Goal: Task Accomplishment & Management: Use online tool/utility

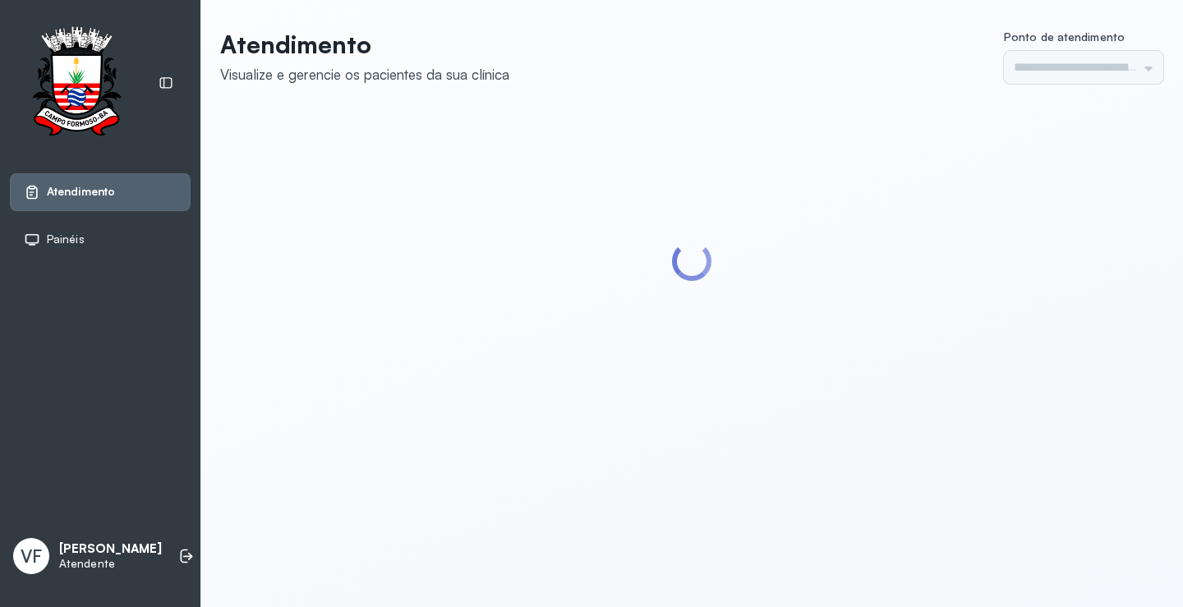
type input "*********"
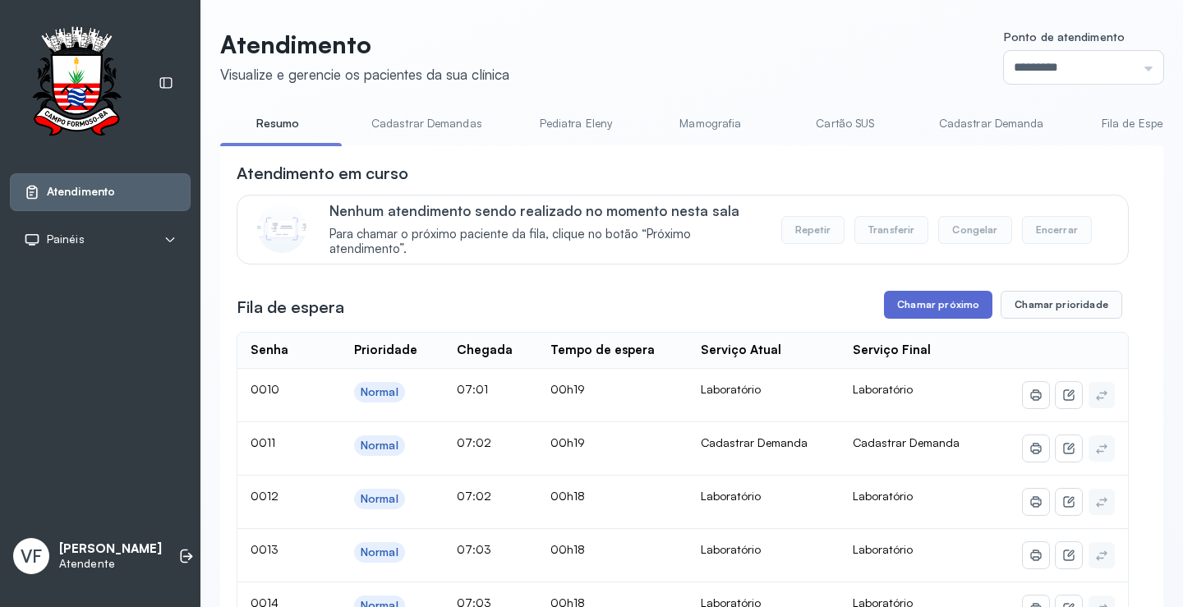
click at [930, 307] on button "Chamar próximo" at bounding box center [938, 305] width 108 height 28
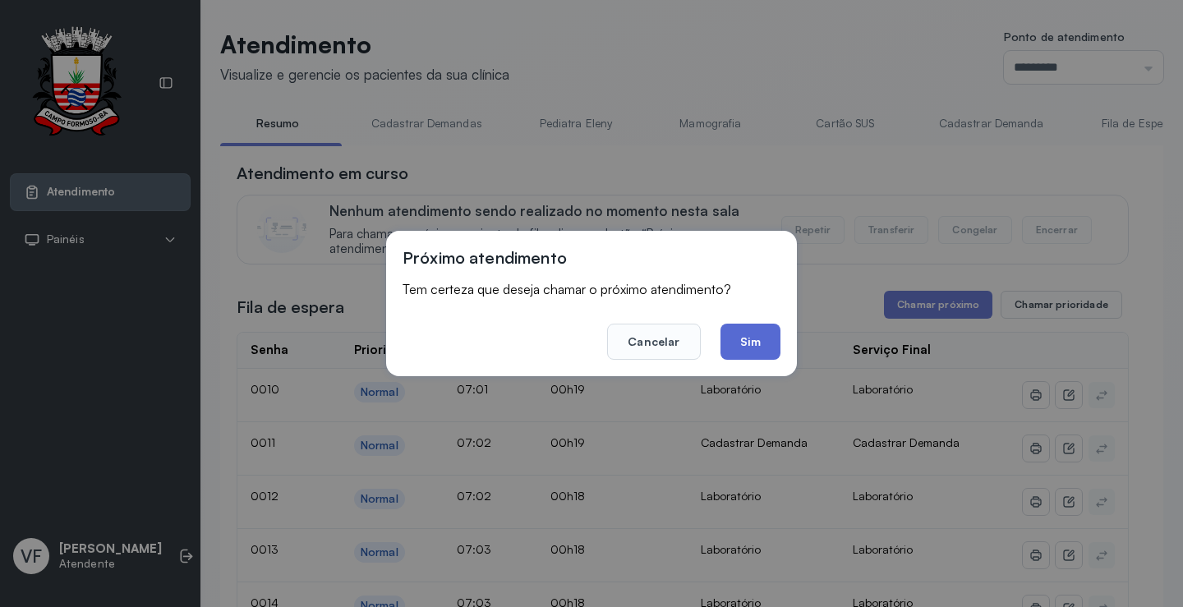
click at [756, 331] on button "Sim" at bounding box center [751, 342] width 60 height 36
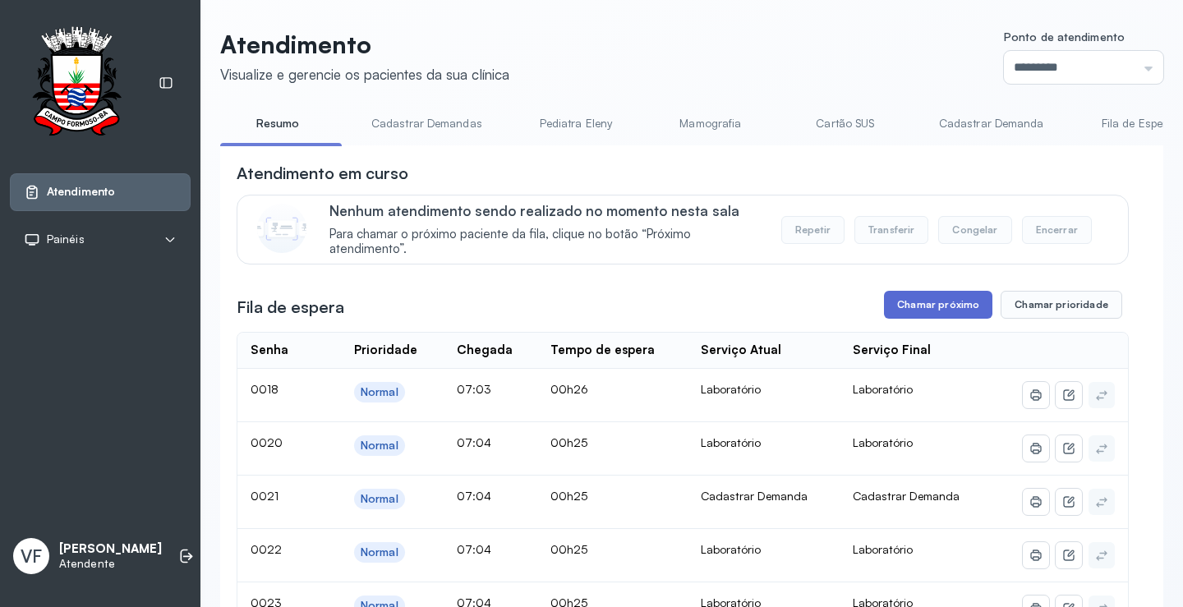
click at [931, 304] on button "Chamar próximo" at bounding box center [938, 305] width 108 height 28
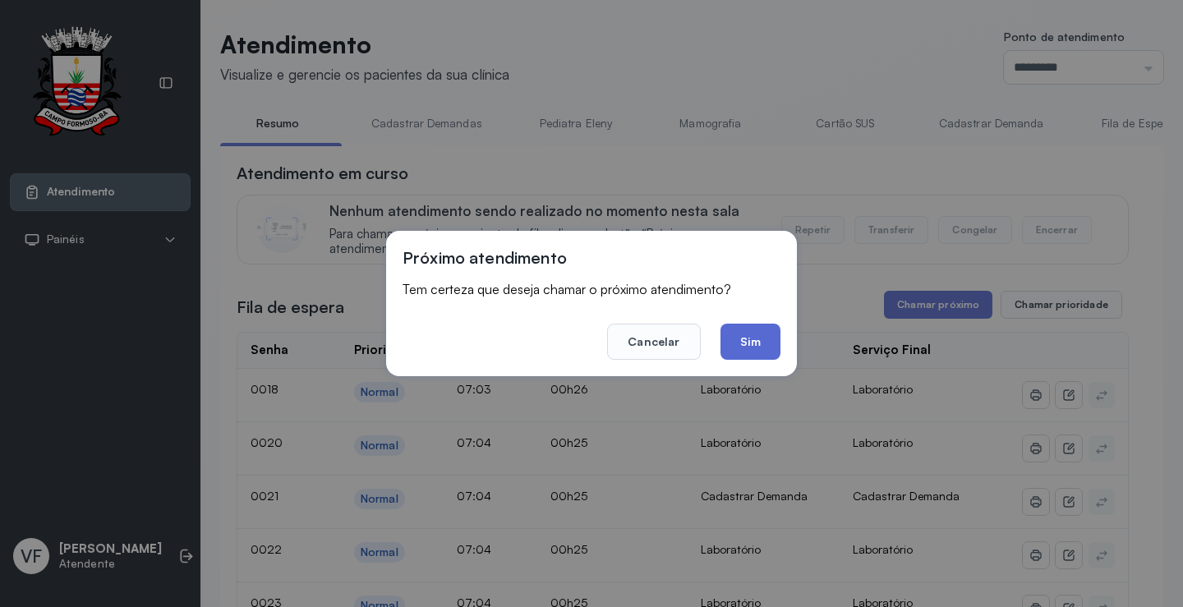
click at [751, 338] on button "Sim" at bounding box center [751, 342] width 60 height 36
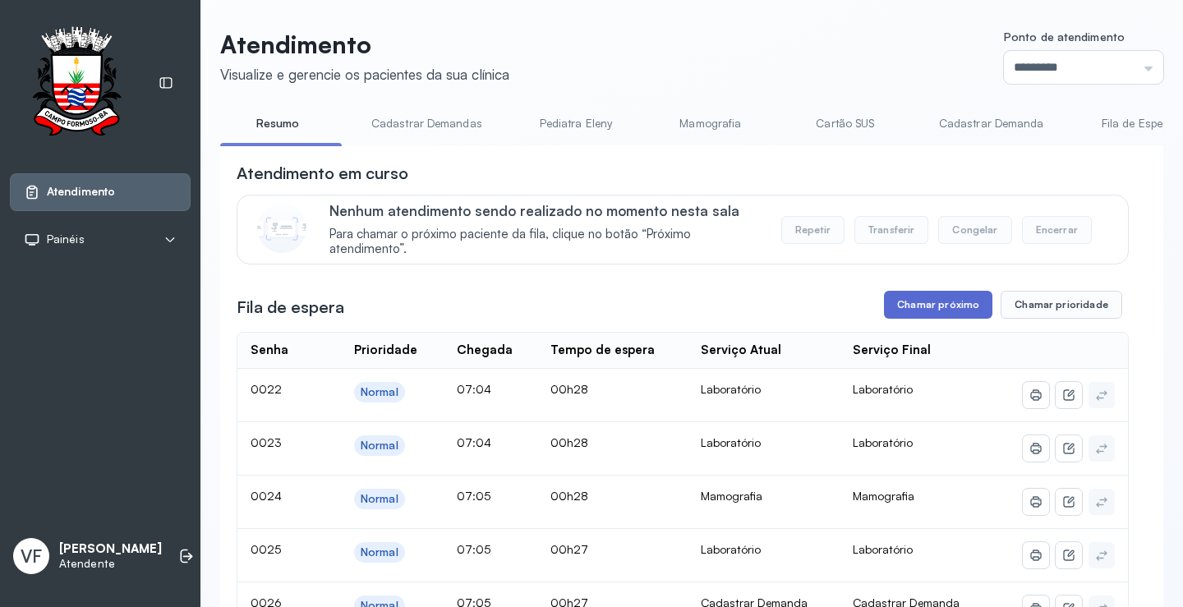
click at [932, 302] on button "Chamar próximo" at bounding box center [938, 305] width 108 height 28
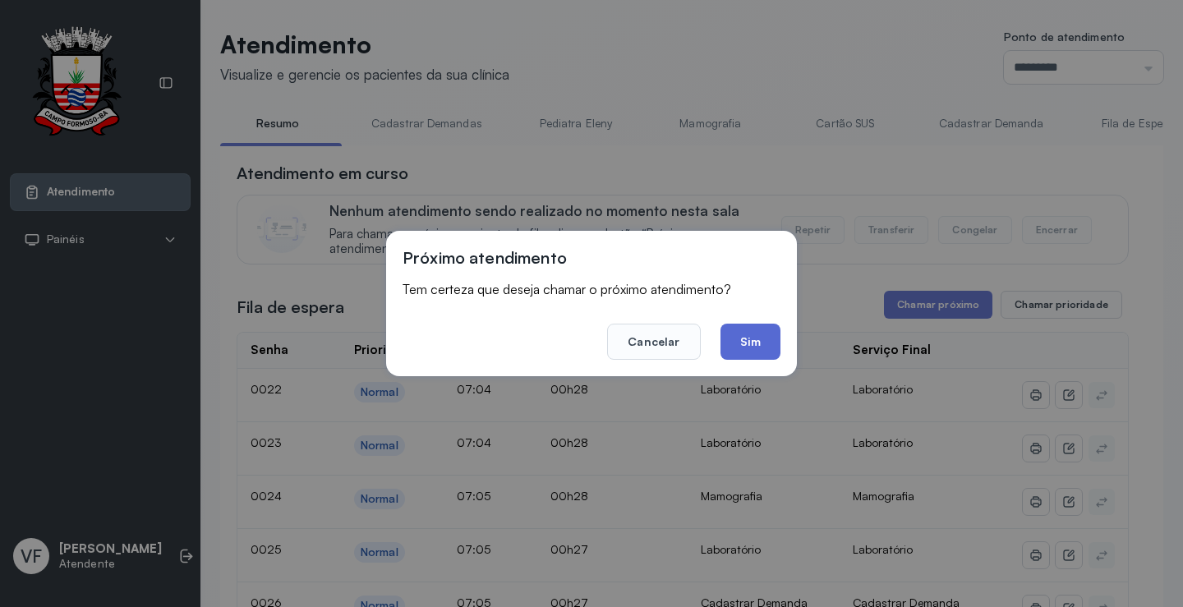
click at [754, 337] on button "Sim" at bounding box center [751, 342] width 60 height 36
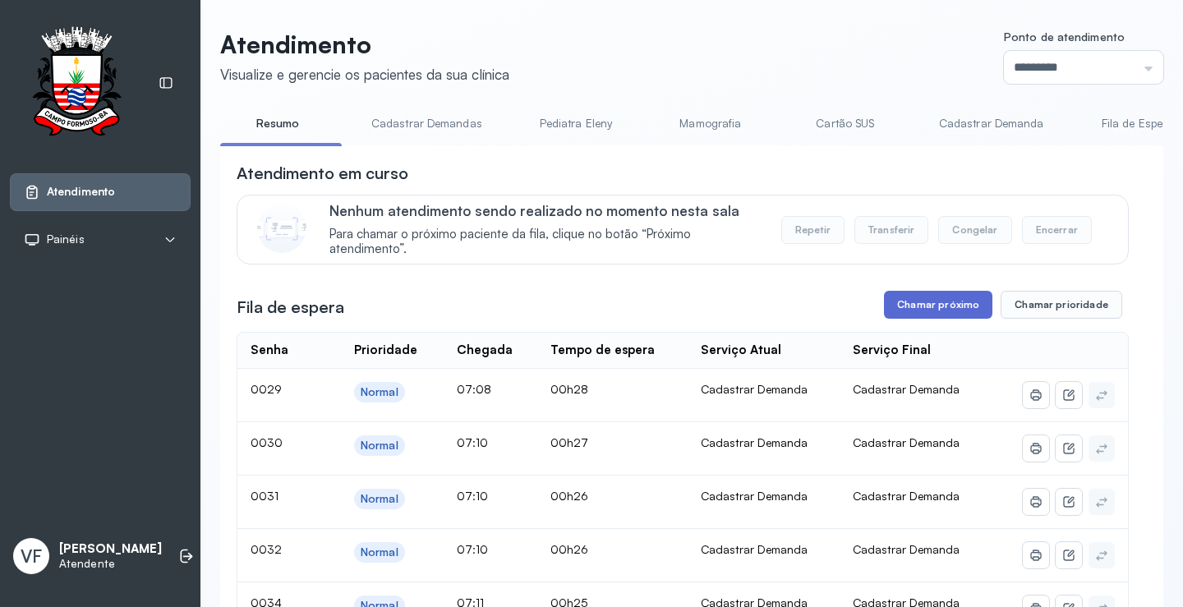
click at [928, 308] on button "Chamar próximo" at bounding box center [938, 305] width 108 height 28
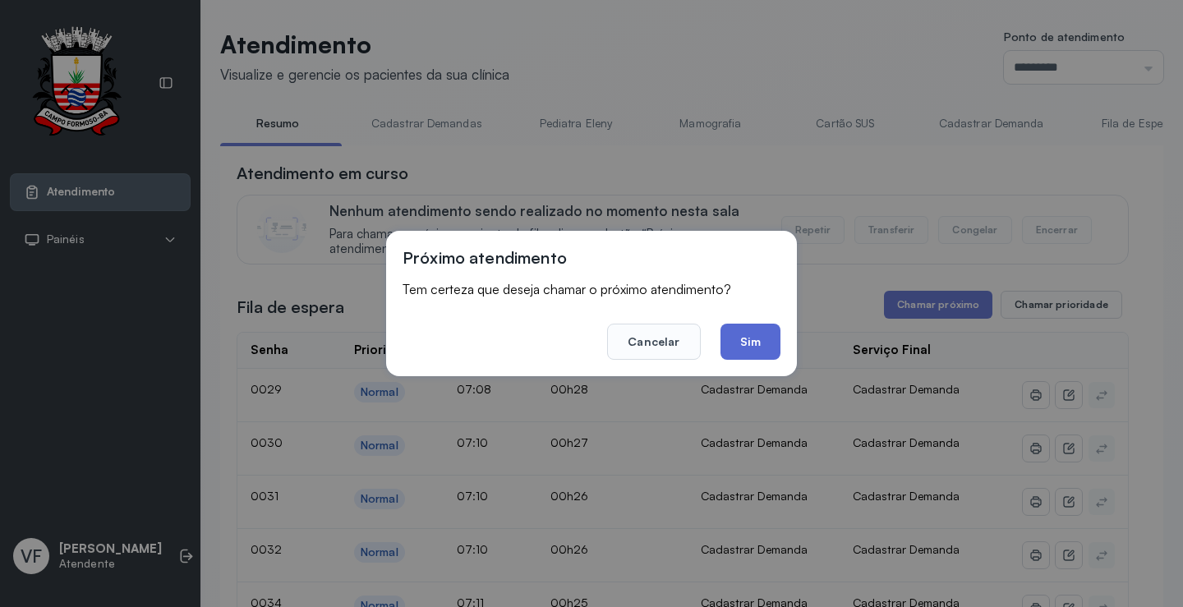
click at [759, 333] on button "Sim" at bounding box center [751, 342] width 60 height 36
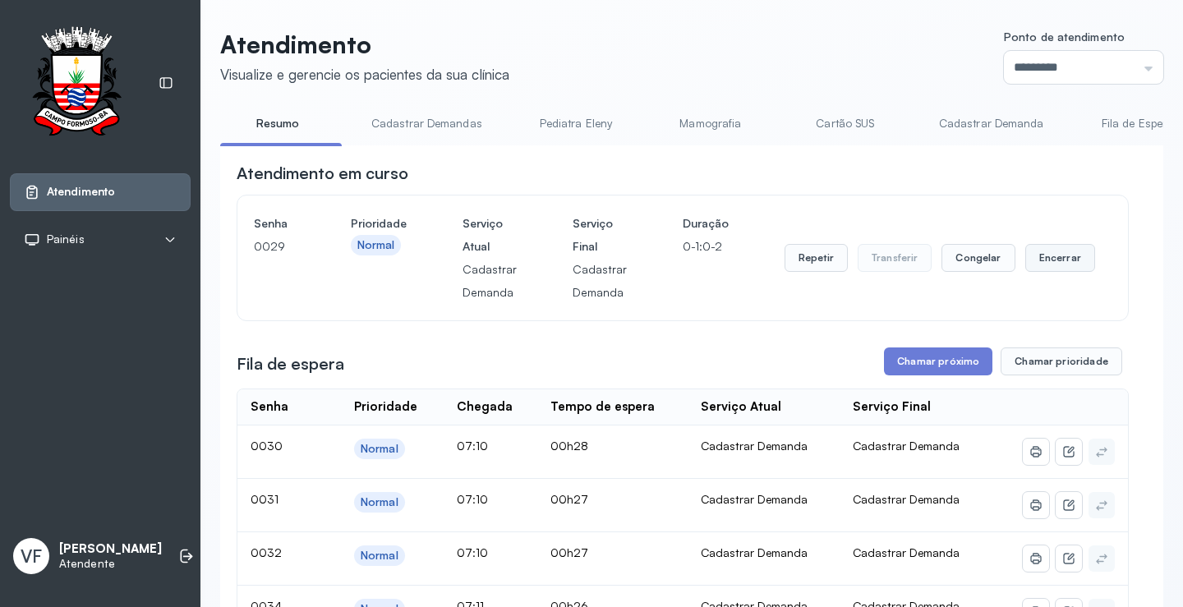
click at [1054, 261] on button "Encerrar" at bounding box center [1061, 258] width 70 height 28
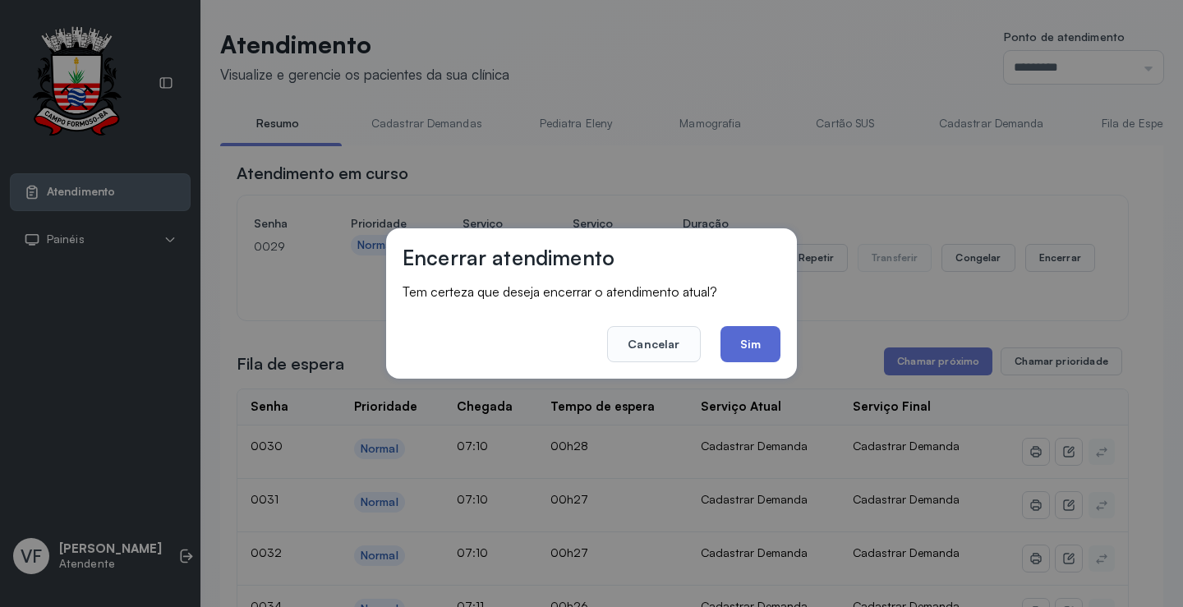
click at [756, 339] on button "Sim" at bounding box center [751, 344] width 60 height 36
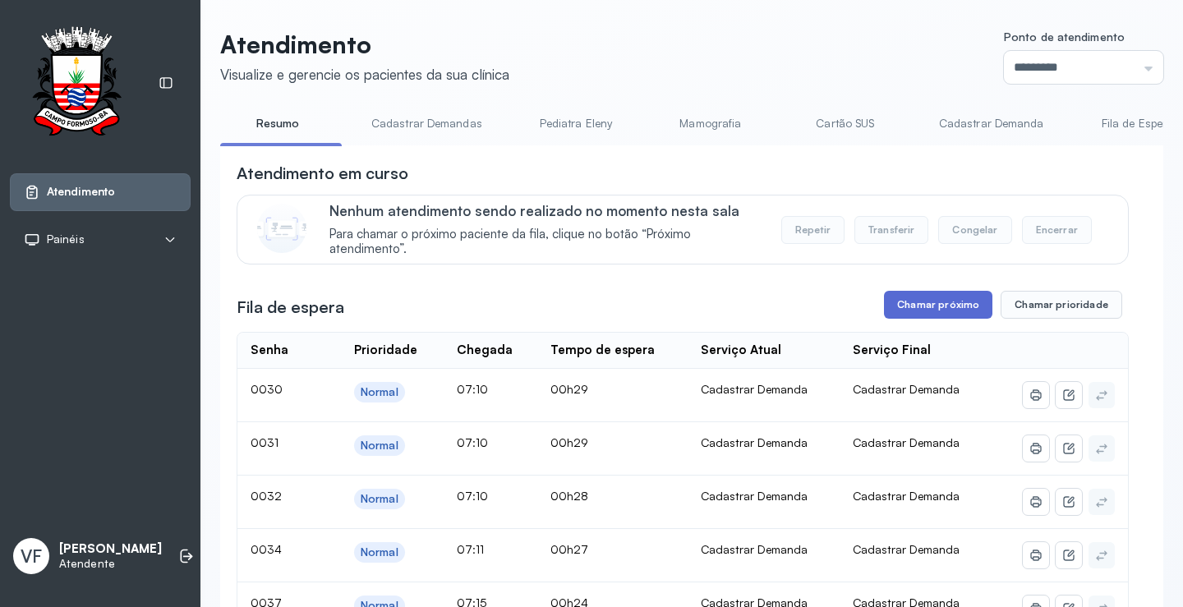
click at [932, 315] on button "Chamar próximo" at bounding box center [938, 305] width 108 height 28
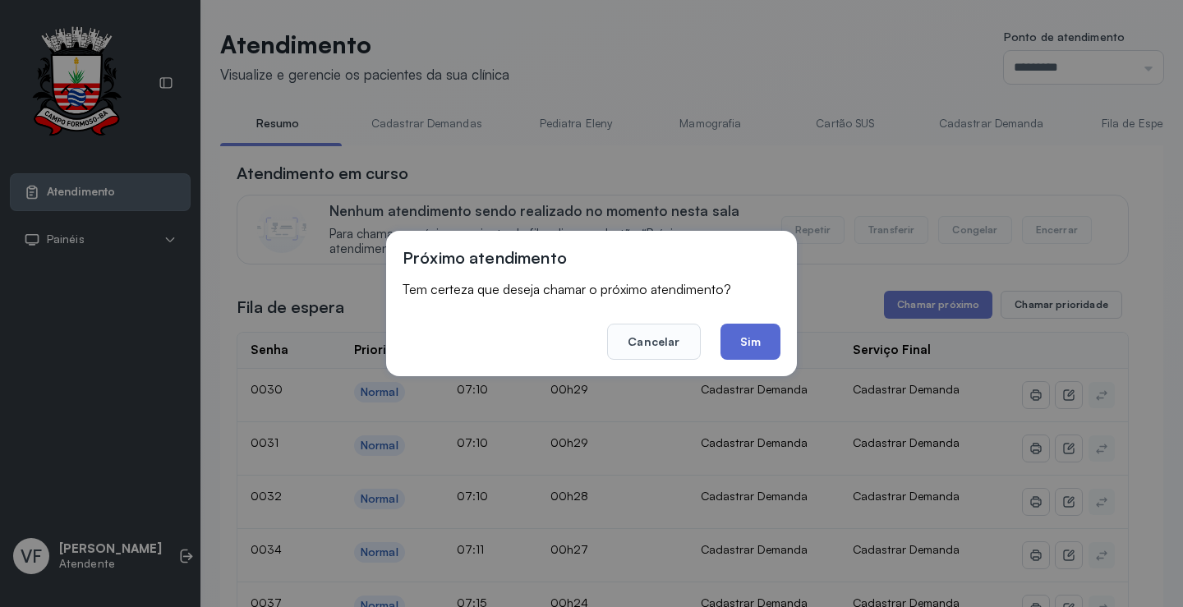
click at [749, 337] on button "Sim" at bounding box center [751, 342] width 60 height 36
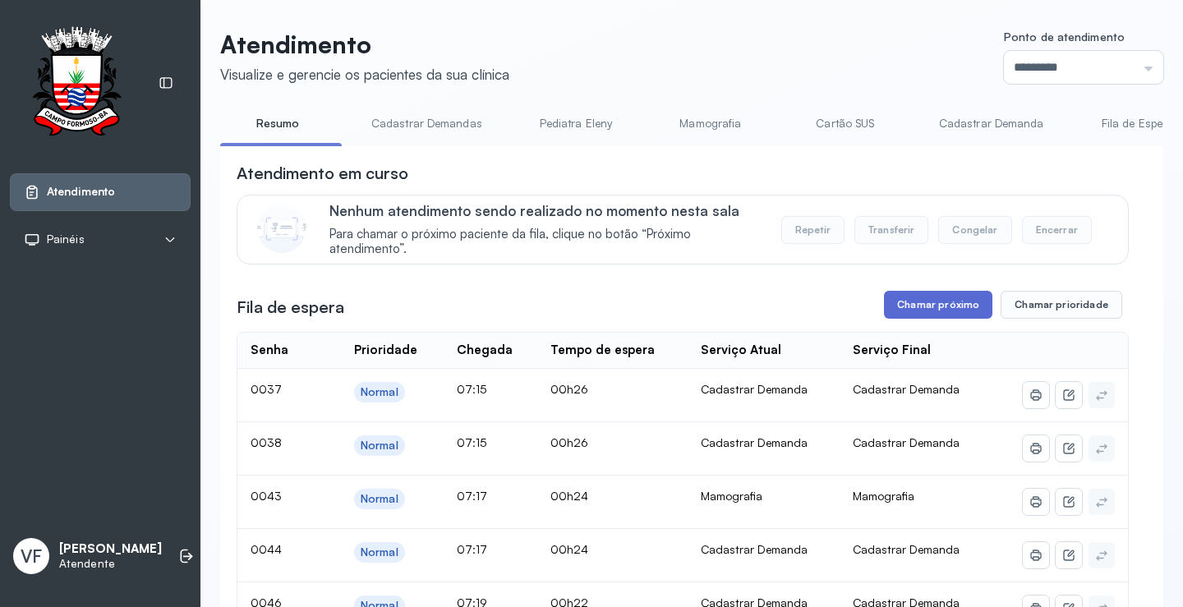
click at [939, 314] on button "Chamar próximo" at bounding box center [938, 305] width 108 height 28
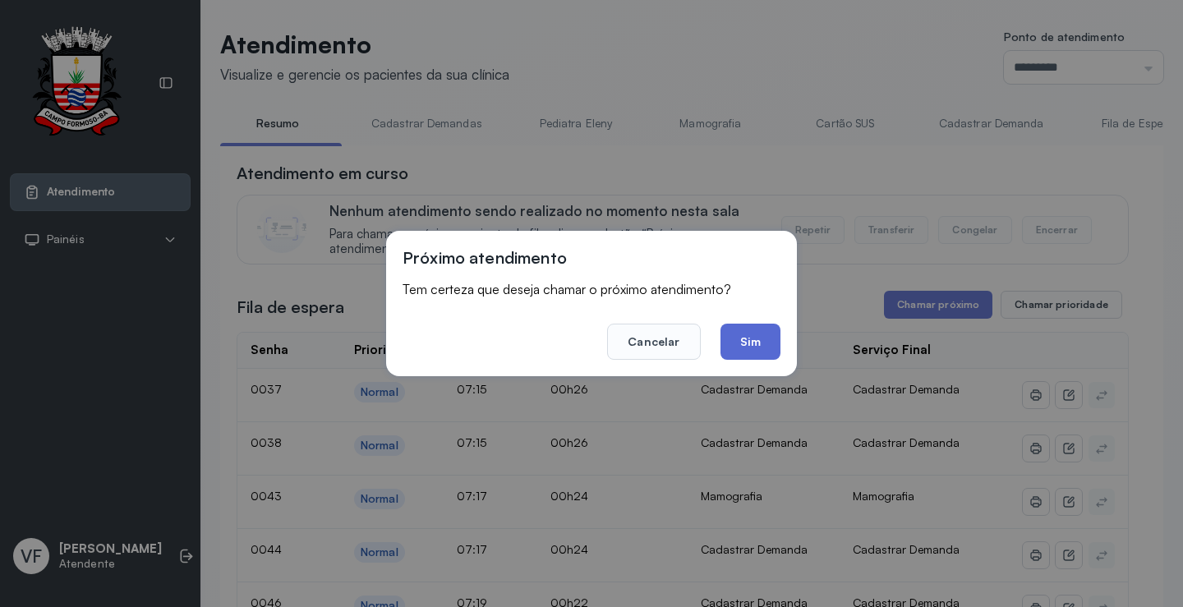
click at [735, 344] on button "Sim" at bounding box center [751, 342] width 60 height 36
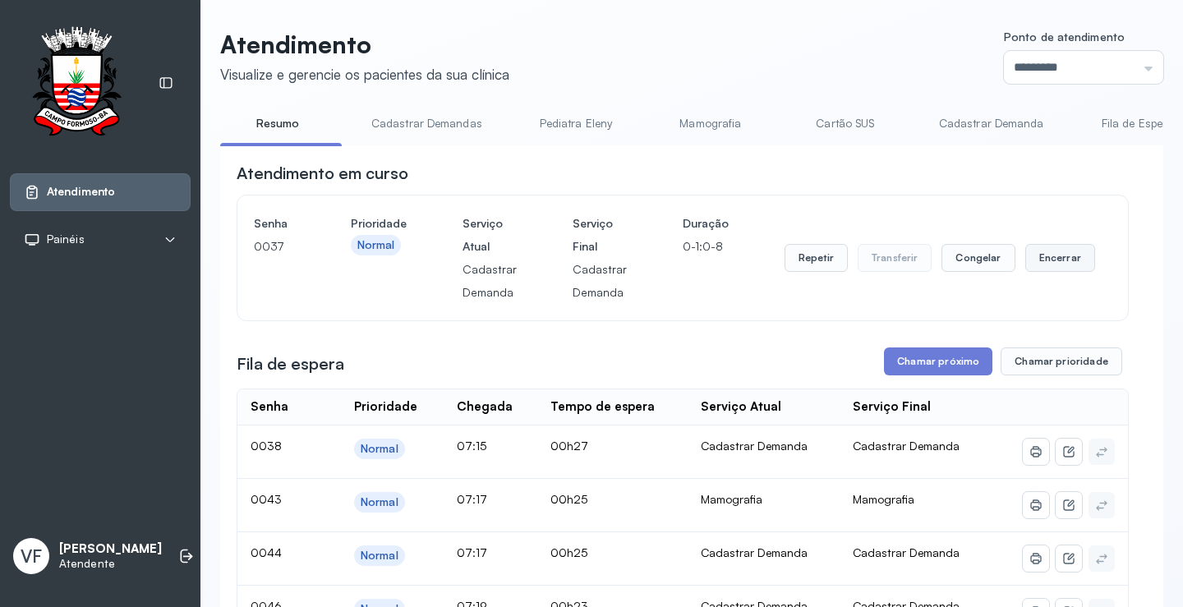
click at [1040, 255] on button "Encerrar" at bounding box center [1061, 258] width 70 height 28
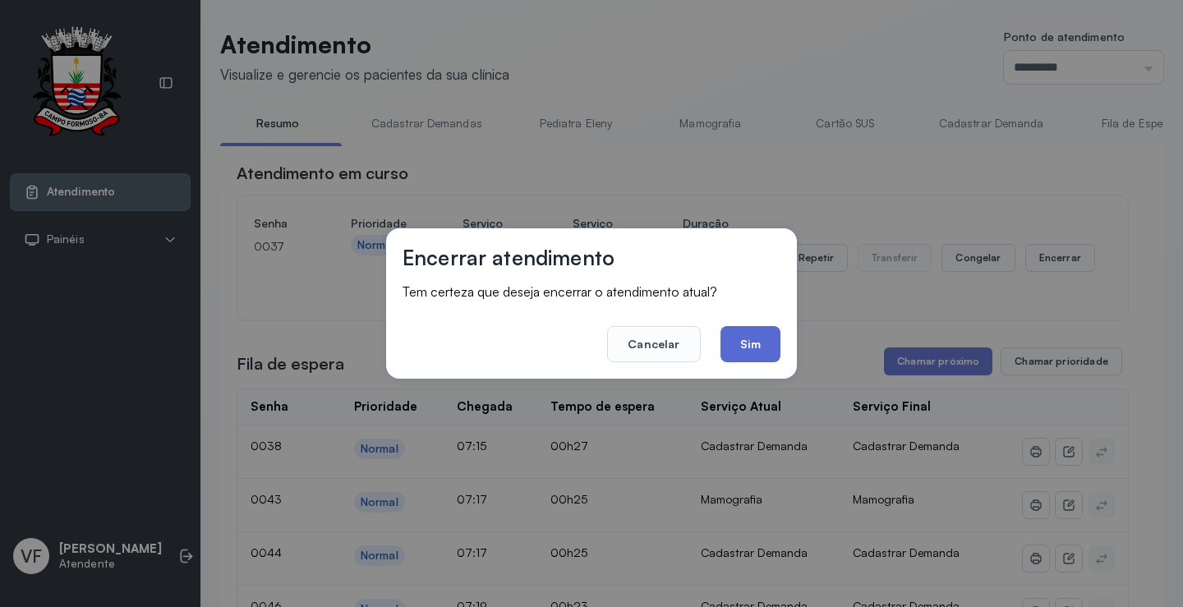
click at [742, 337] on button "Sim" at bounding box center [751, 344] width 60 height 36
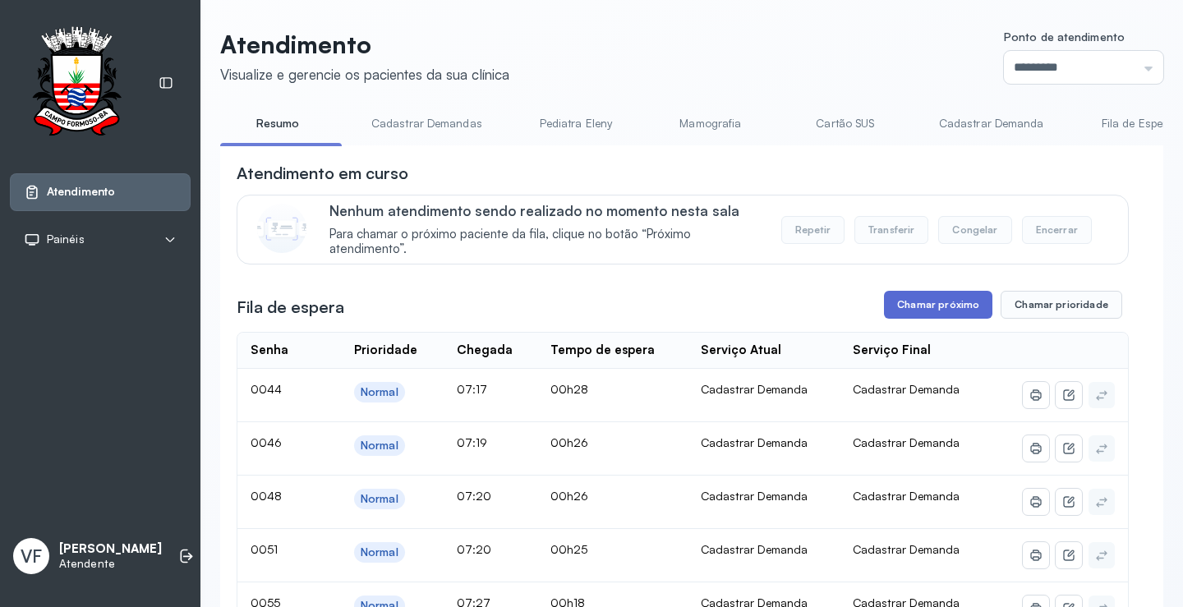
click at [943, 301] on button "Chamar próximo" at bounding box center [938, 305] width 108 height 28
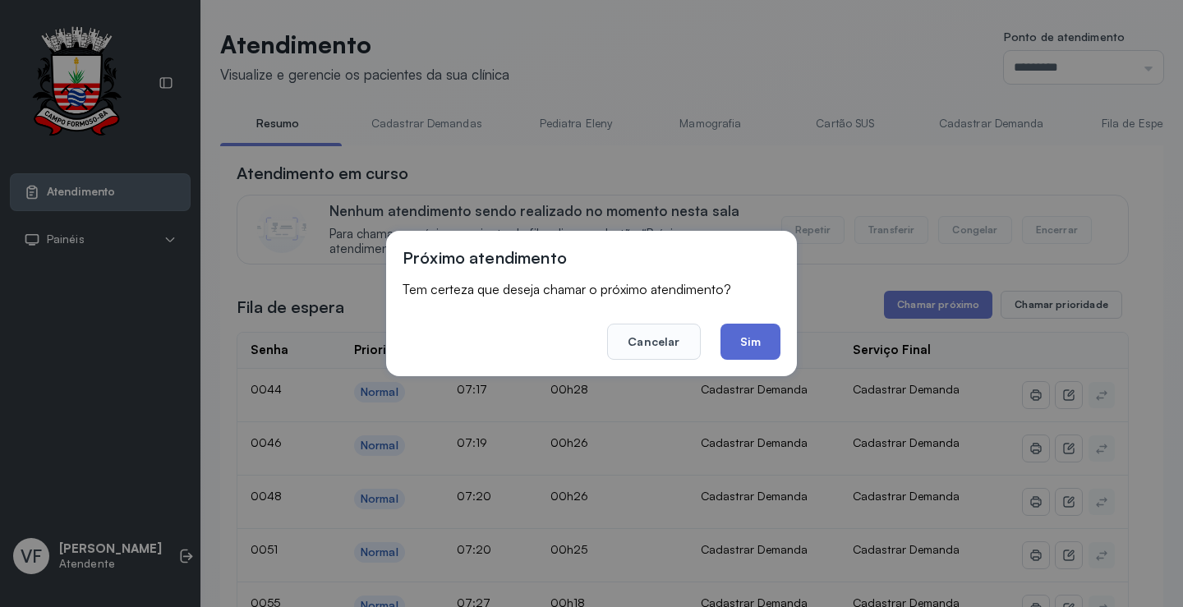
click at [759, 338] on button "Sim" at bounding box center [751, 342] width 60 height 36
